Goal: Obtain resource: Download file/media

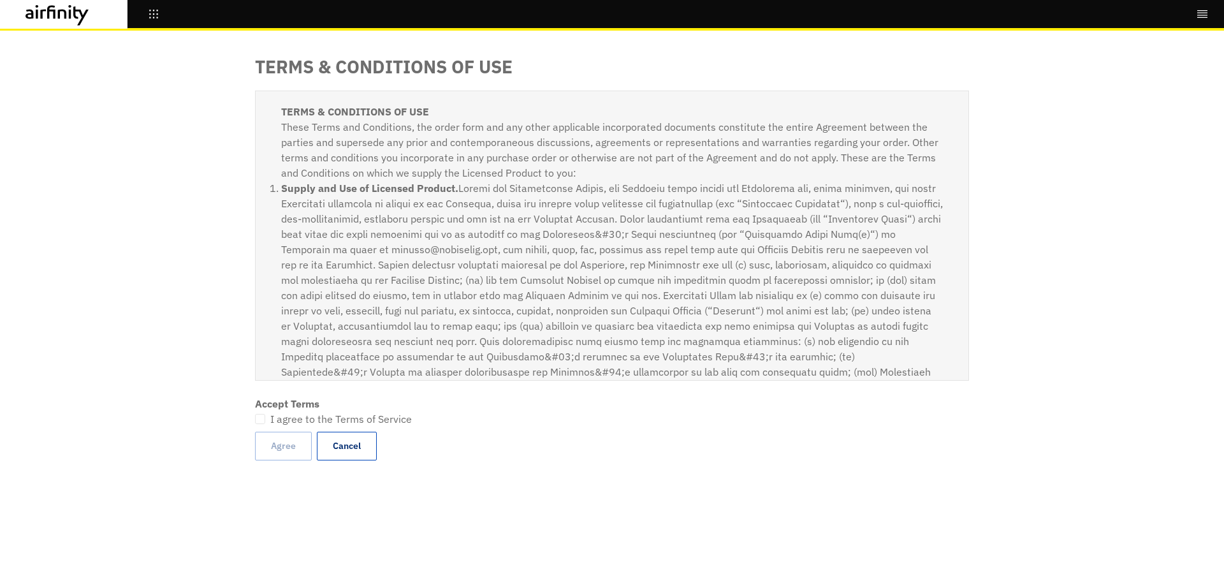
click at [261, 416] on span at bounding box center [260, 419] width 10 height 10
click at [255, 419] on input "I agree to the Terms of Service" at bounding box center [254, 419] width 1 height 1
checkbox input "true"
click at [277, 450] on button "Agree" at bounding box center [283, 446] width 57 height 29
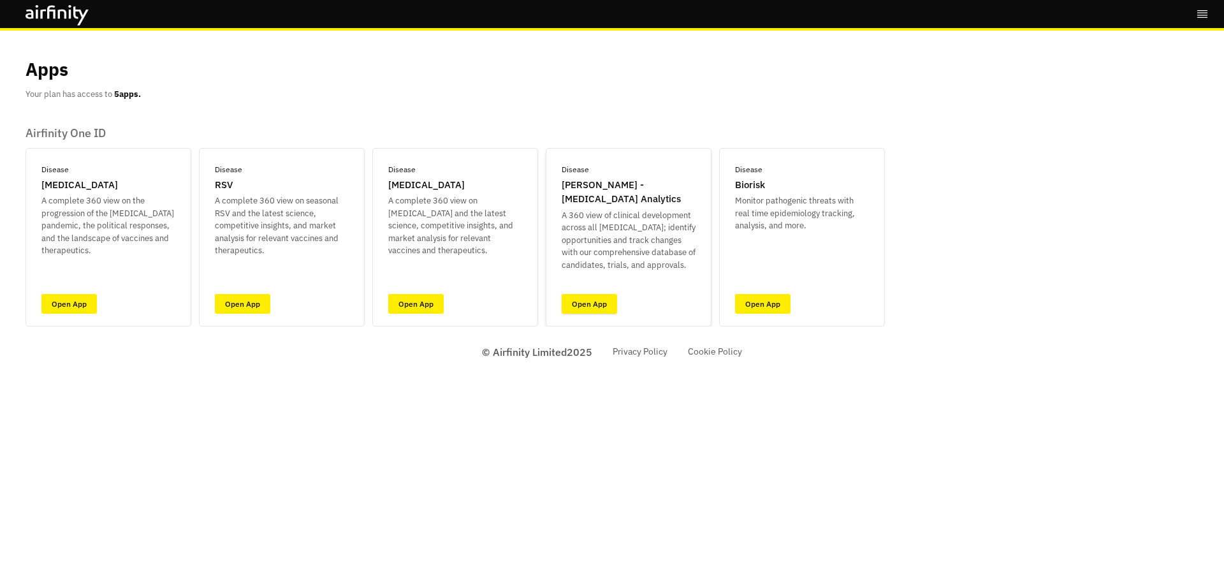
click at [585, 301] on link "Open App" at bounding box center [589, 304] width 55 height 20
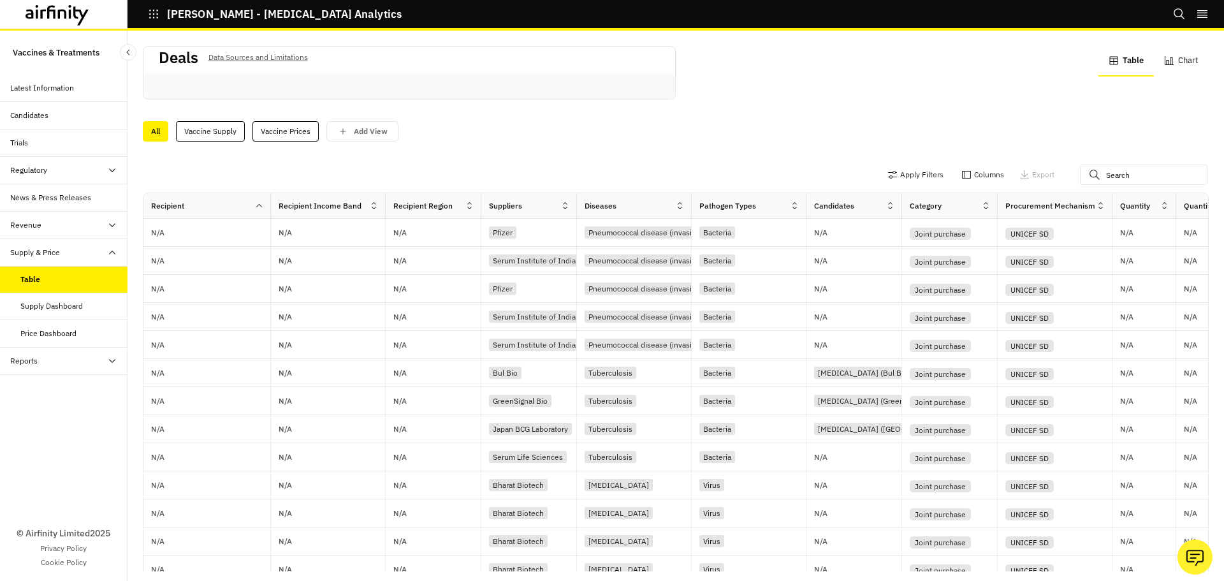
click at [32, 307] on div "Supply Dashboard" at bounding box center [51, 305] width 62 height 11
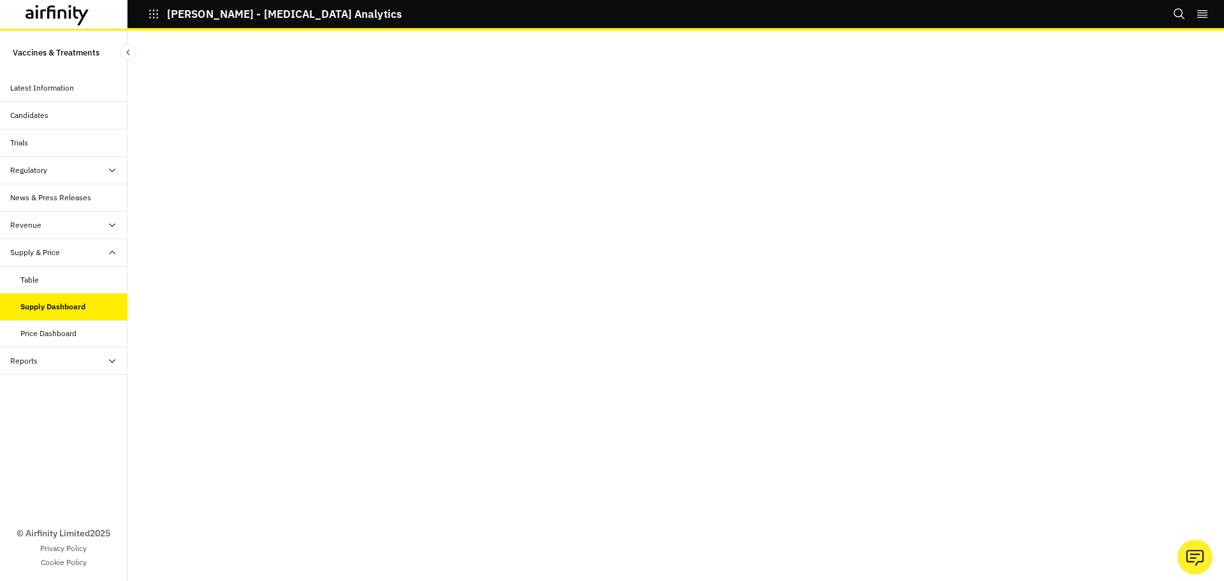
click at [32, 277] on div "Table" at bounding box center [29, 279] width 18 height 11
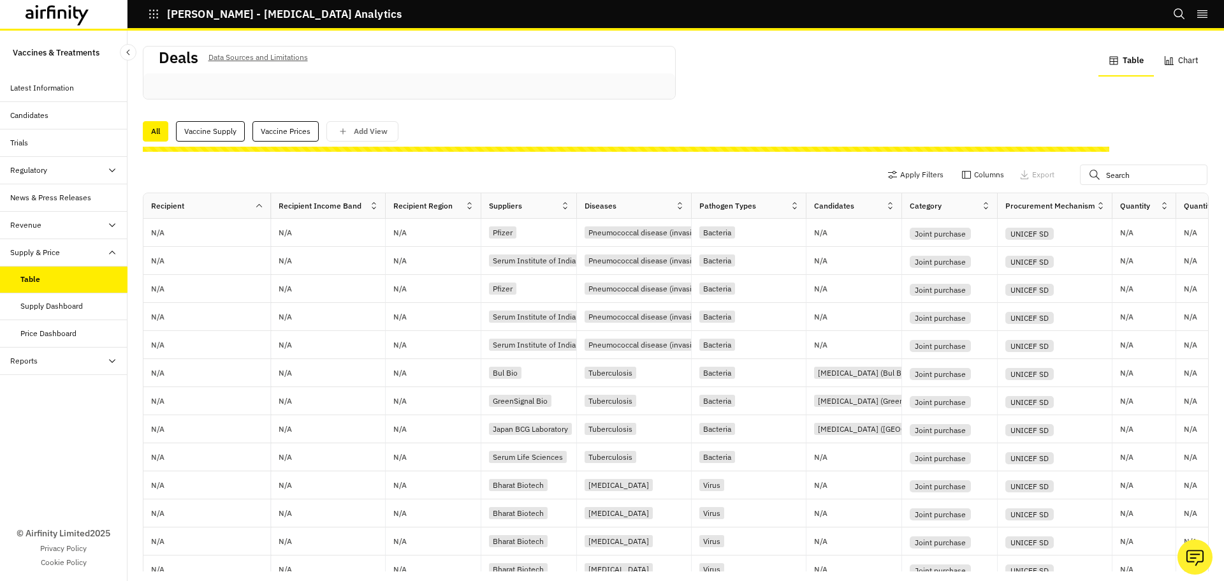
click at [890, 209] on icon at bounding box center [891, 206] width 10 height 10
click at [1104, 175] on input "text" at bounding box center [1144, 175] width 128 height 20
type input "shingrix"
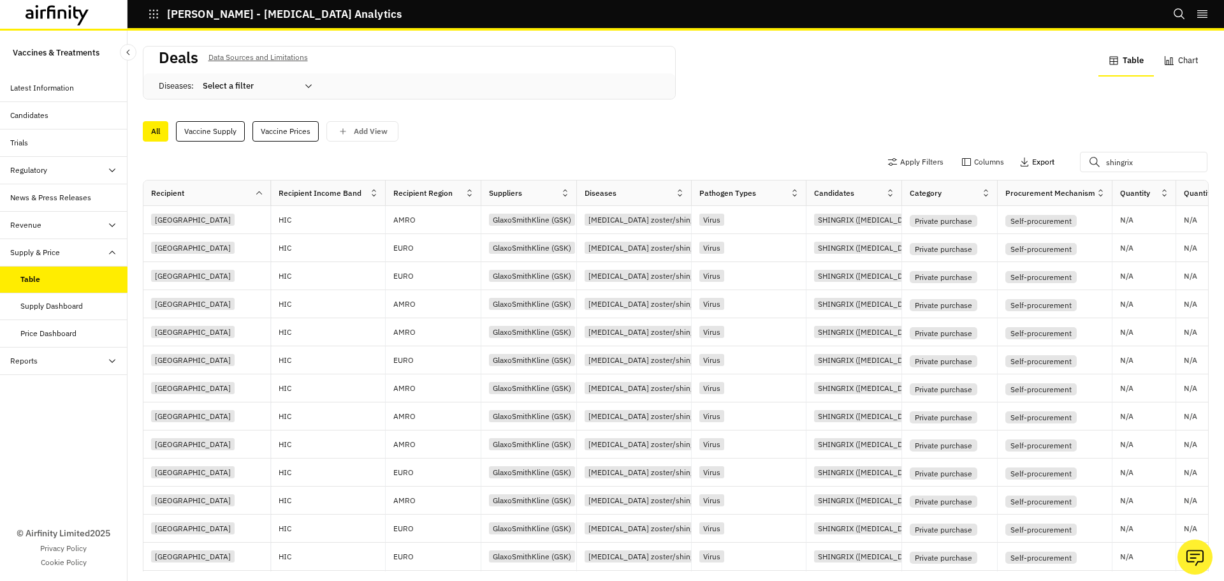
click at [1032, 158] on p "Export" at bounding box center [1043, 162] width 22 height 9
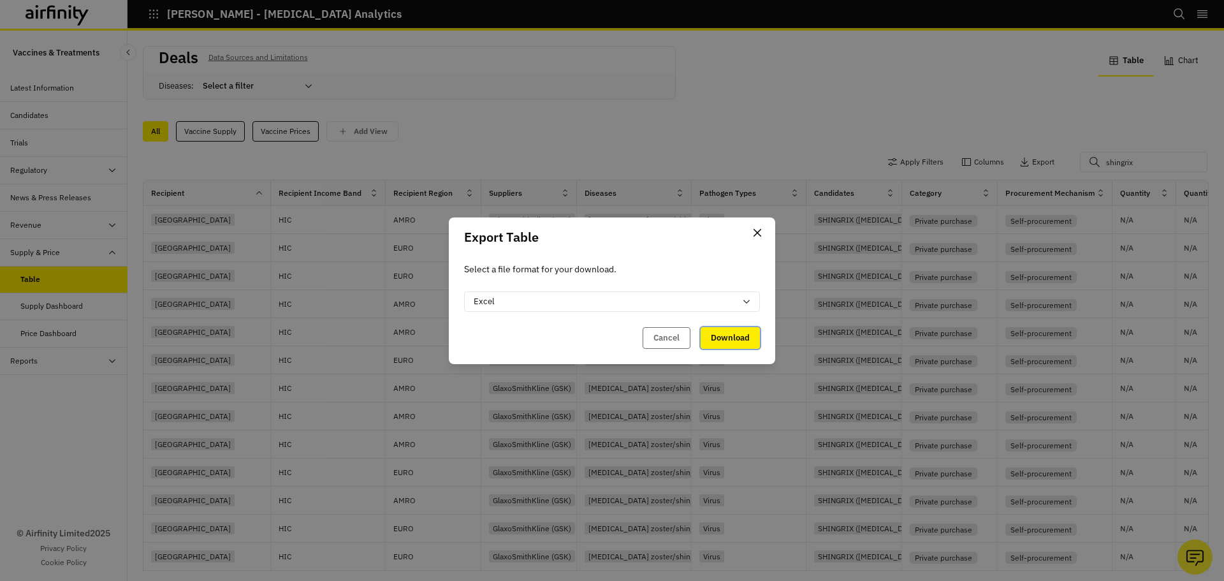
click at [730, 341] on button "Download" at bounding box center [730, 338] width 59 height 22
